Goal: Find specific page/section: Find specific page/section

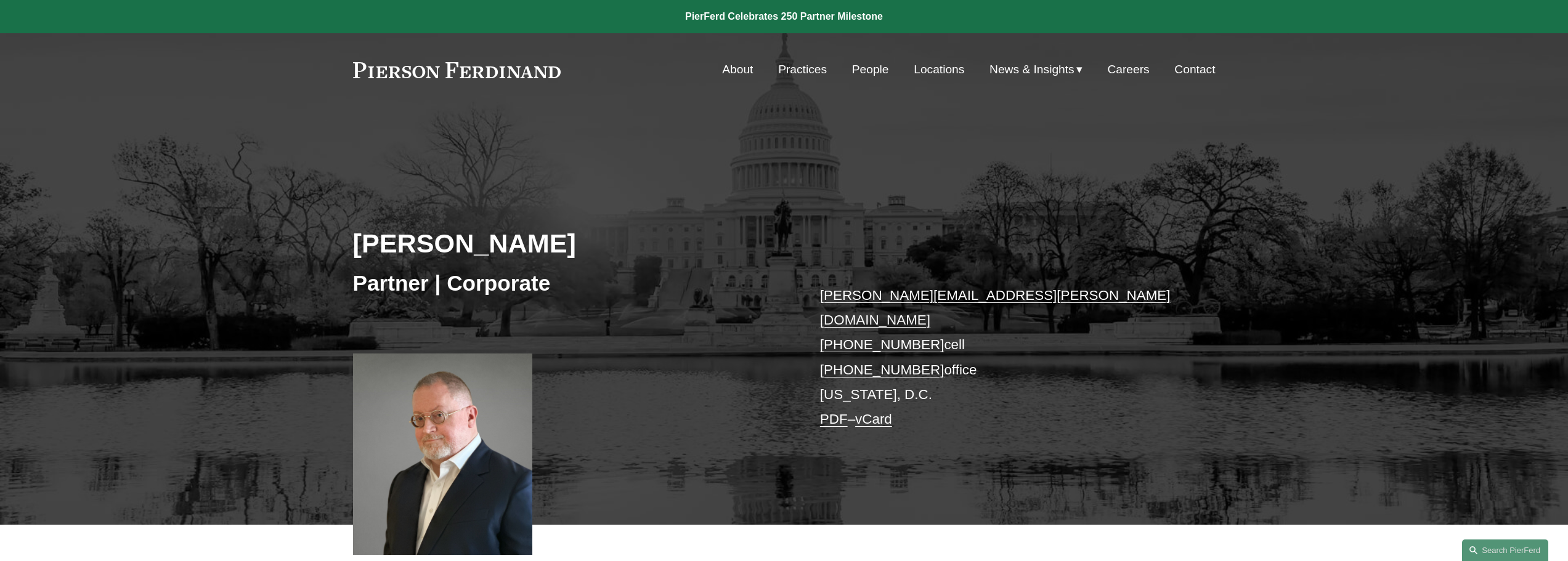
click at [857, 63] on link "People" at bounding box center [870, 69] width 37 height 24
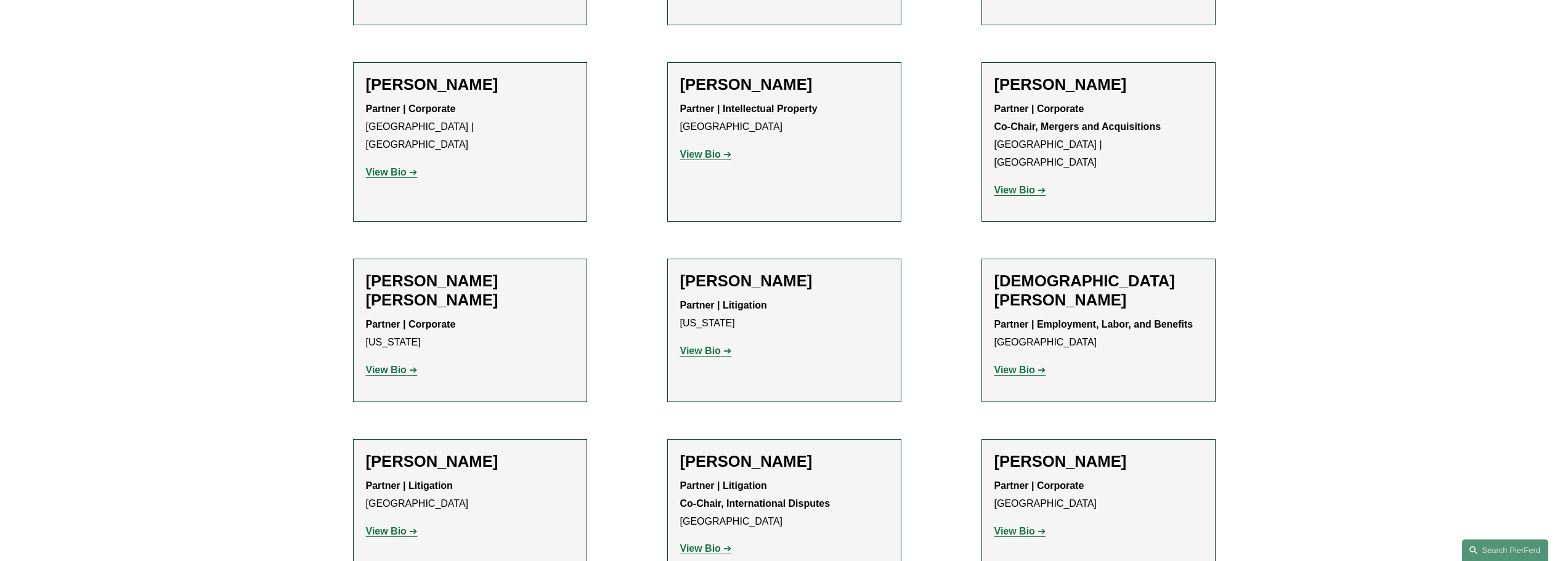
scroll to position [3080, 0]
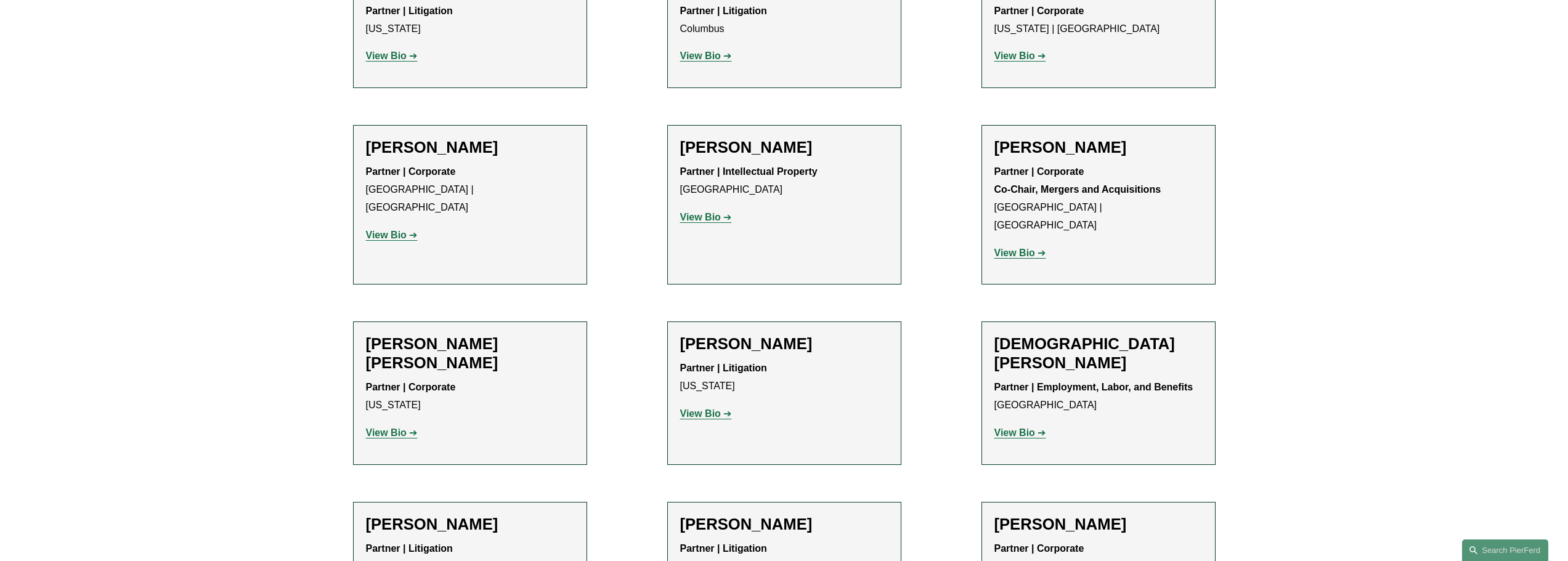
click at [398, 425] on p "View Bio" at bounding box center [470, 433] width 208 height 18
click at [401, 428] on strong "View Bio" at bounding box center [386, 433] width 41 height 11
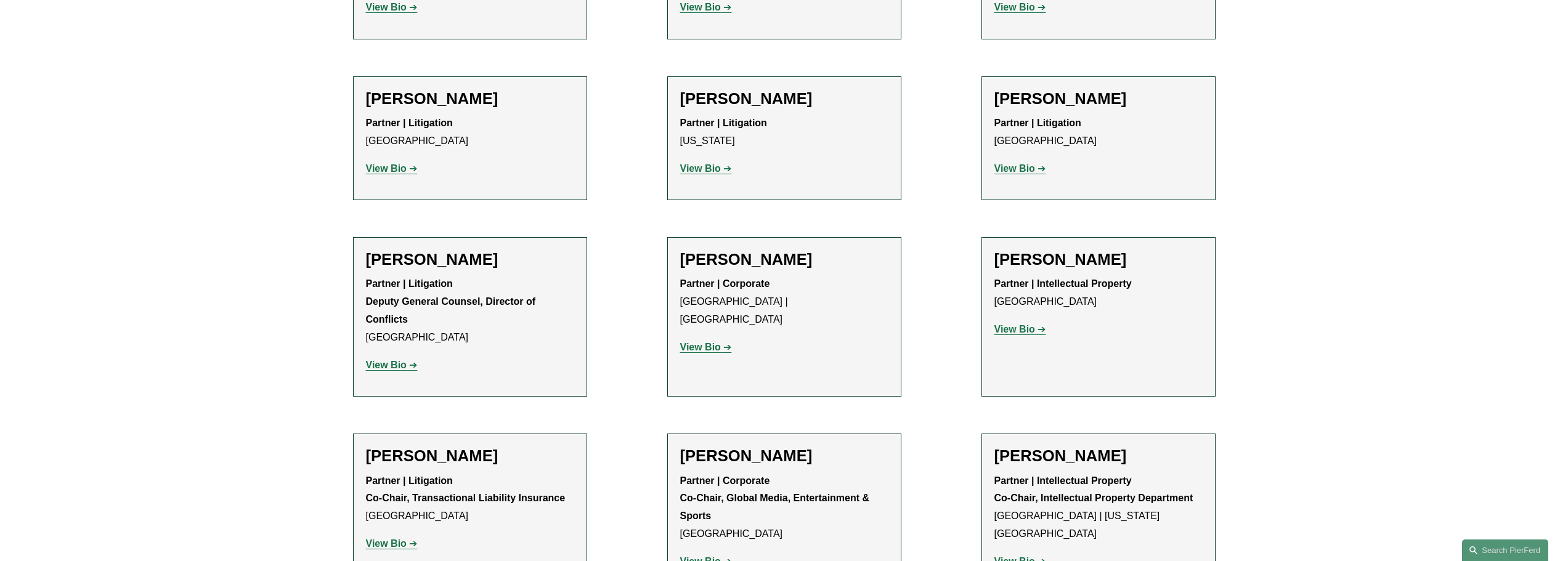
scroll to position [13183, 0]
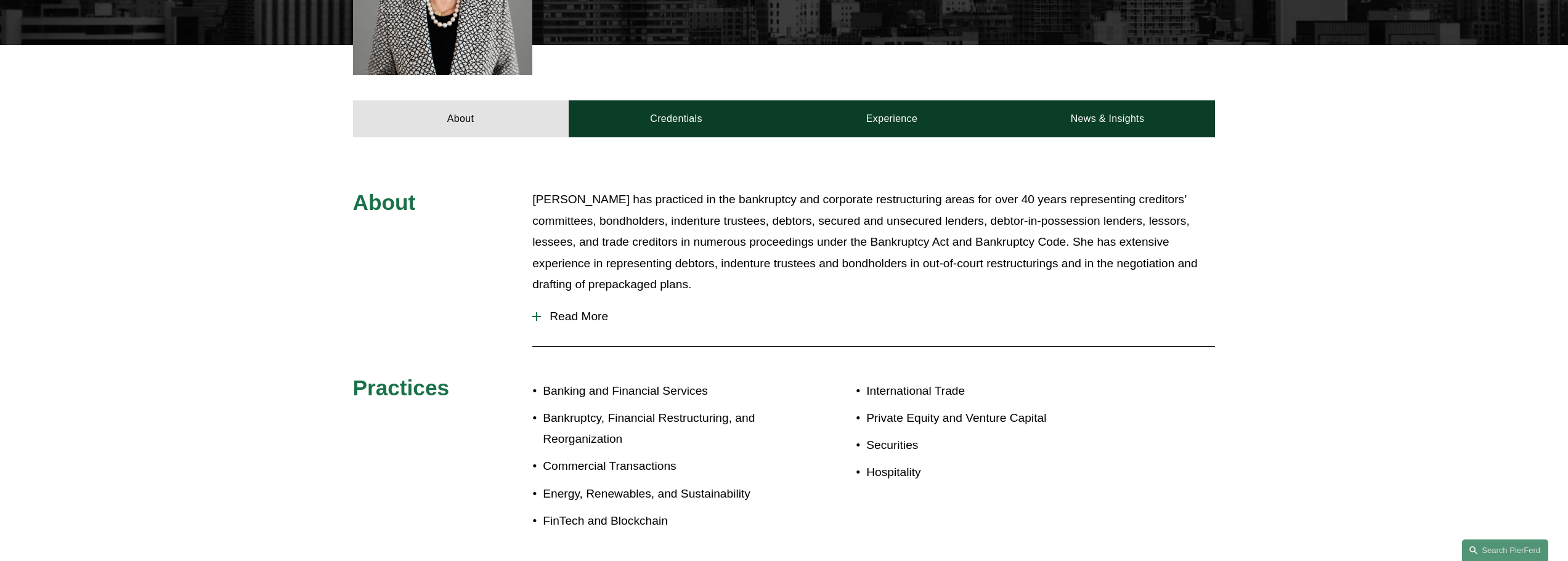
scroll to position [554, 0]
